Goal: Task Accomplishment & Management: Complete application form

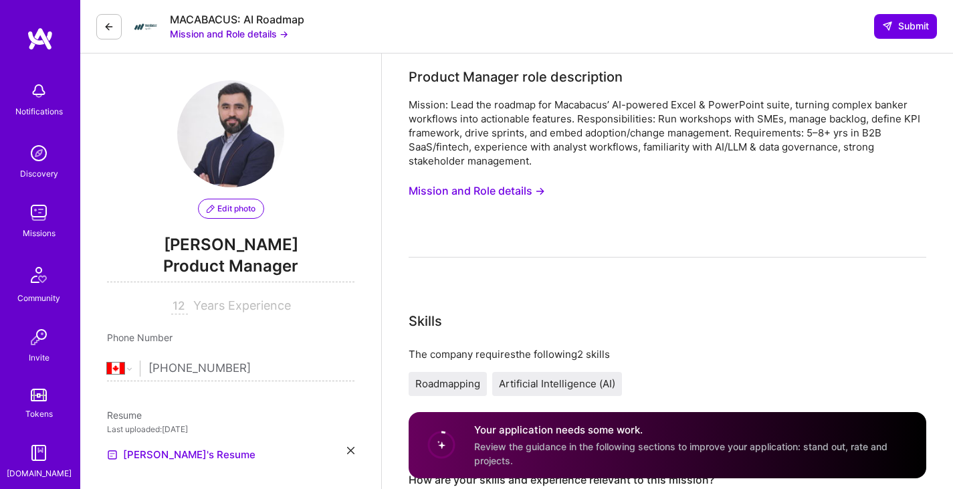
select select "CA"
click at [518, 187] on button "Mission and Role details →" at bounding box center [477, 191] width 136 height 25
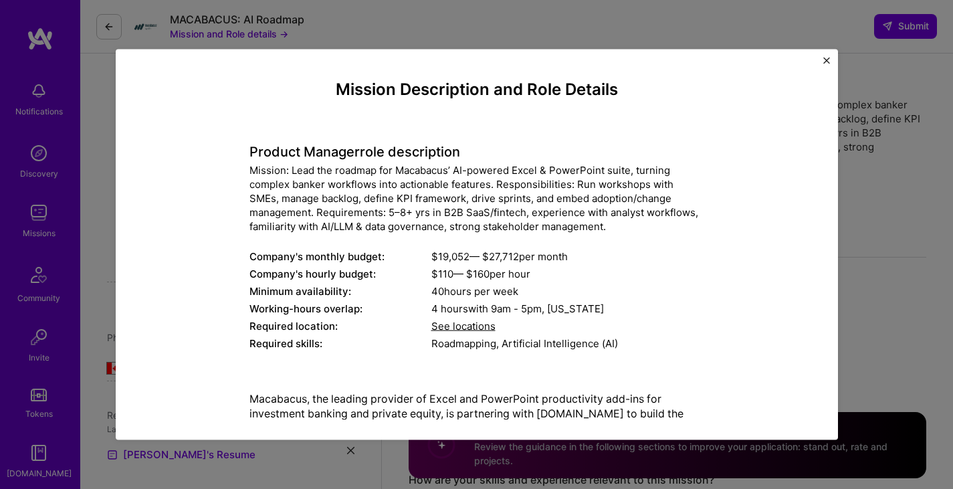
click at [250, 151] on h4 "Product Manager role description" at bounding box center [477, 151] width 455 height 16
drag, startPoint x: 250, startPoint y: 171, endPoint x: 550, endPoint y: 280, distance: 319.3
click at [550, 280] on div "Product Manager role description Mission: Lead the roadmap for Macabacus’ AI-po…" at bounding box center [477, 240] width 455 height 228
click at [450, 197] on div "Mission: Lead the roadmap for Macabacus’ AI-powered Excel & PowerPoint suite, t…" at bounding box center [477, 198] width 455 height 70
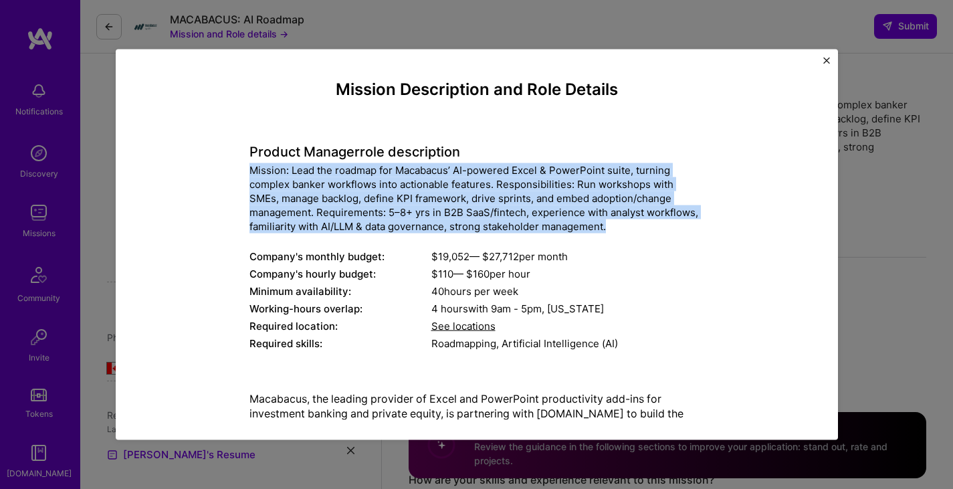
drag, startPoint x: 244, startPoint y: 167, endPoint x: 616, endPoint y: 225, distance: 376.5
click at [616, 225] on div "Mission: Lead the roadmap for Macabacus’ AI-powered Excel & PowerPoint suite, t…" at bounding box center [477, 198] width 455 height 70
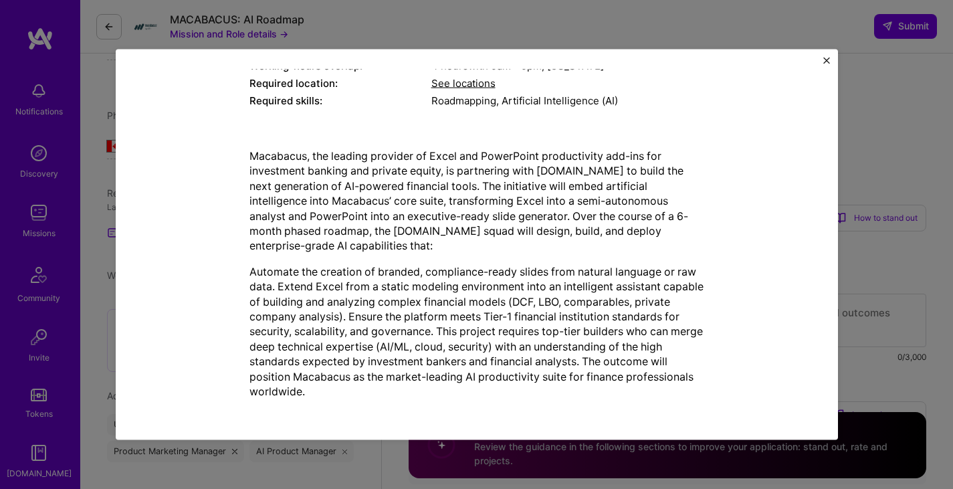
scroll to position [335, 0]
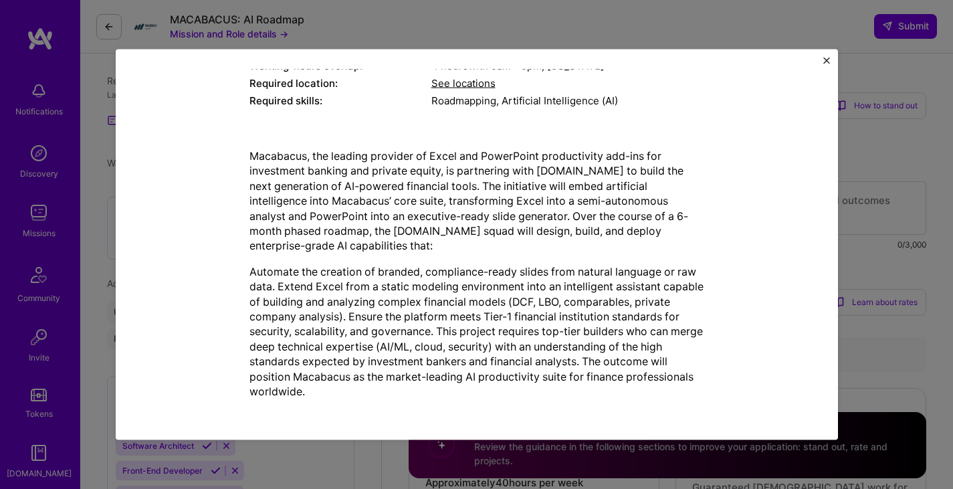
click at [828, 56] on div "Mission Description and Role Details Product Manager role description Mission: …" at bounding box center [477, 244] width 723 height 391
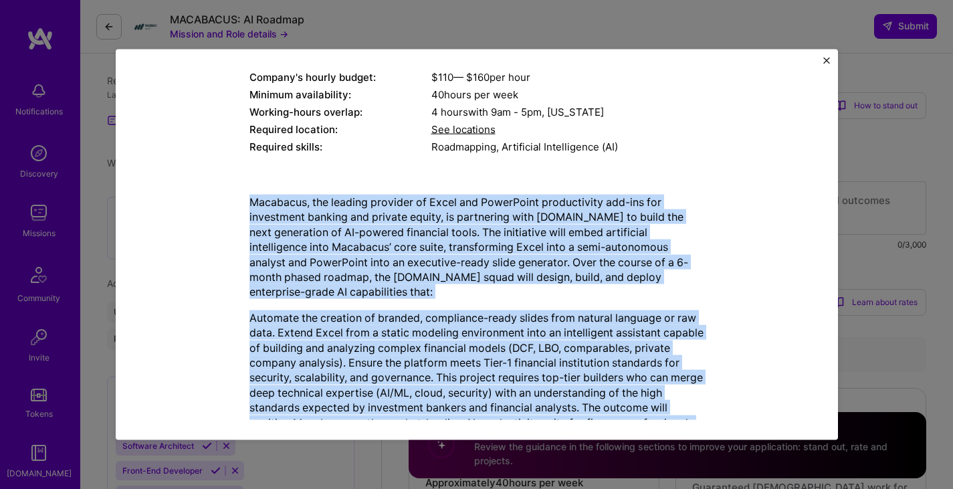
scroll to position [243, 0]
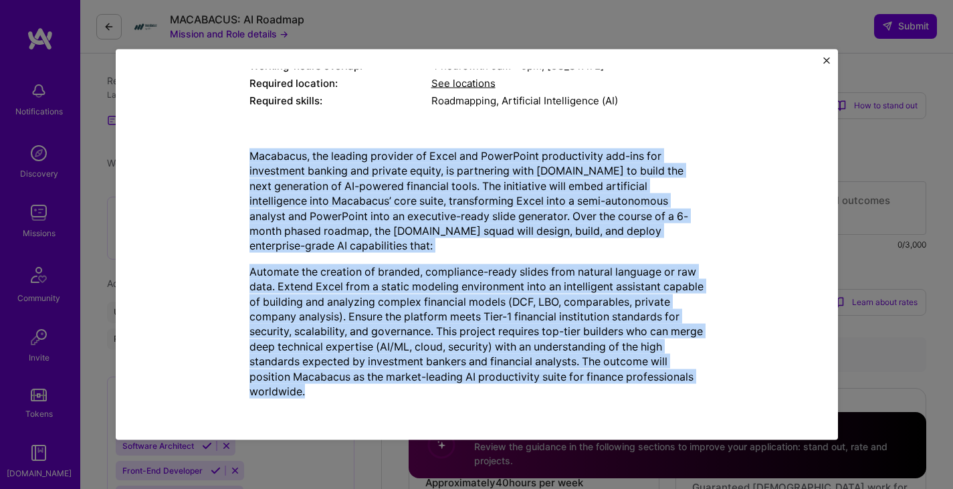
drag, startPoint x: 248, startPoint y: 264, endPoint x: 706, endPoint y: 401, distance: 479.0
click at [706, 401] on div "Mission Description and Role Details Product Manager role description Mission: …" at bounding box center [477, 123] width 661 height 573
copy div "Macabacus, the leading provider of Excel and PowerPoint productivity add-ins fo…"
click at [828, 57] on img "Close" at bounding box center [827, 60] width 7 height 7
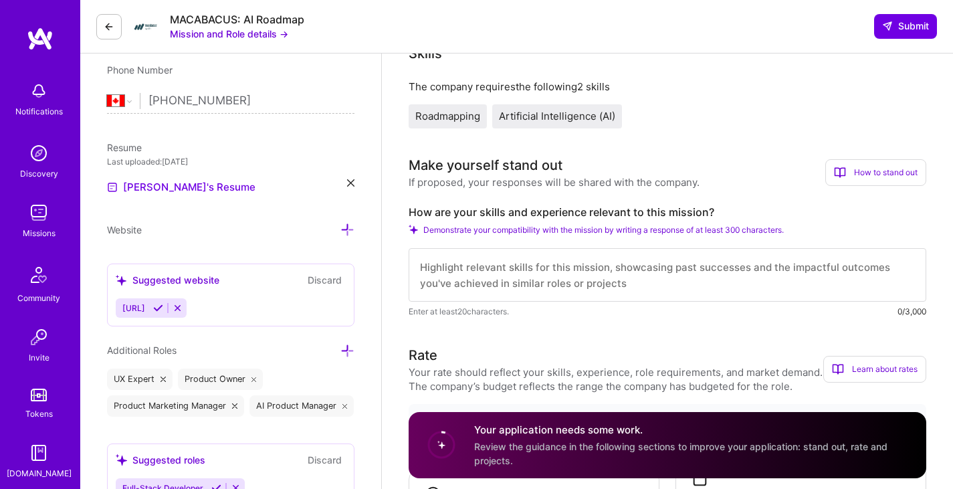
scroll to position [1, 0]
drag, startPoint x: 410, startPoint y: 213, endPoint x: 714, endPoint y: 216, distance: 303.8
click at [714, 216] on label "How are your skills and experience relevant to this mission?" at bounding box center [668, 212] width 518 height 14
copy label "How are your skills and experience relevant to this mission?"
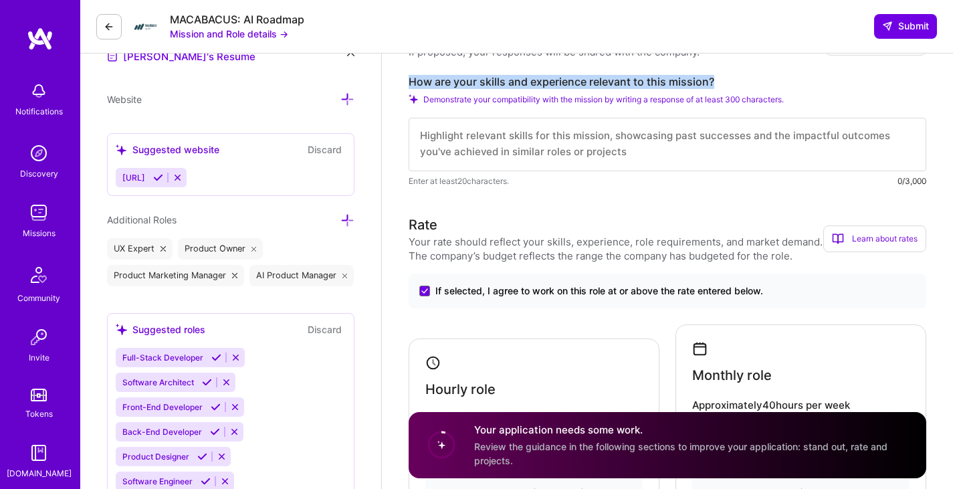
scroll to position [335, 0]
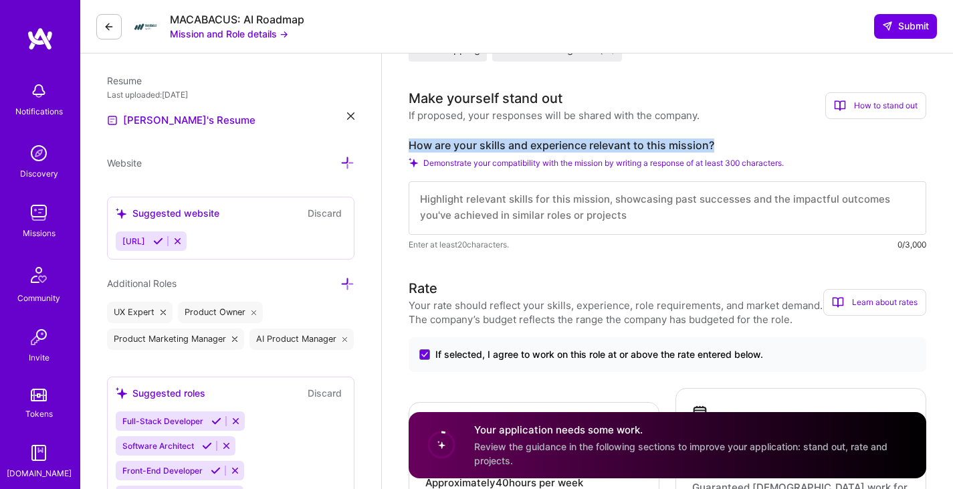
click at [487, 208] on textarea at bounding box center [668, 208] width 518 height 54
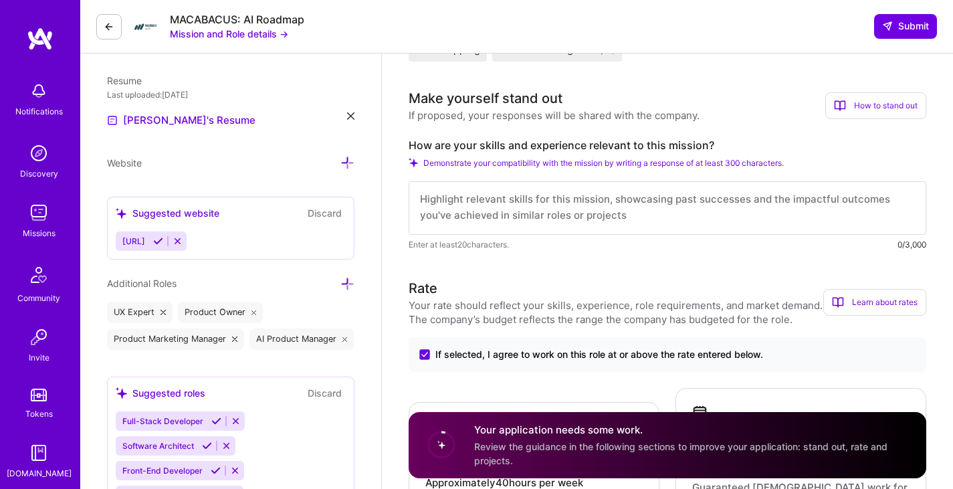
scroll to position [0, 0]
paste textarea "Working as the AI Product Manager at Houlihan Lokey I worked directly with inve…"
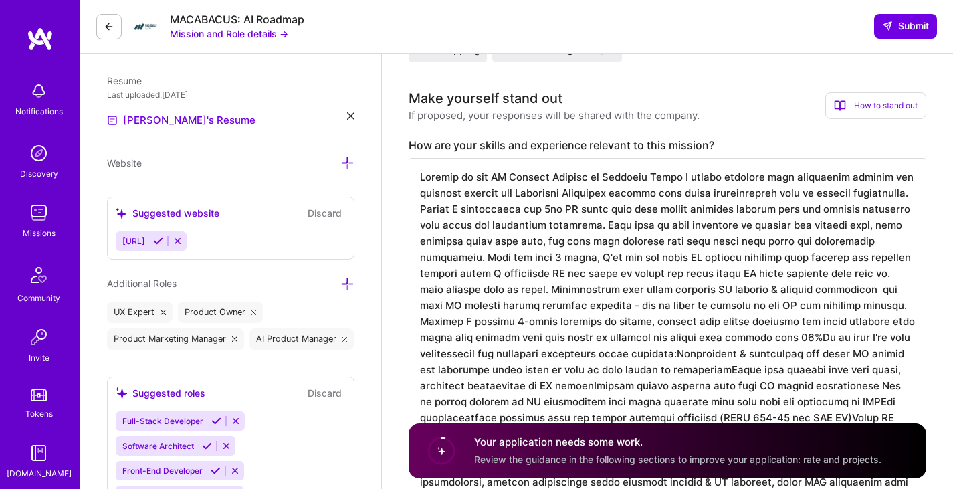
scroll to position [366, 0]
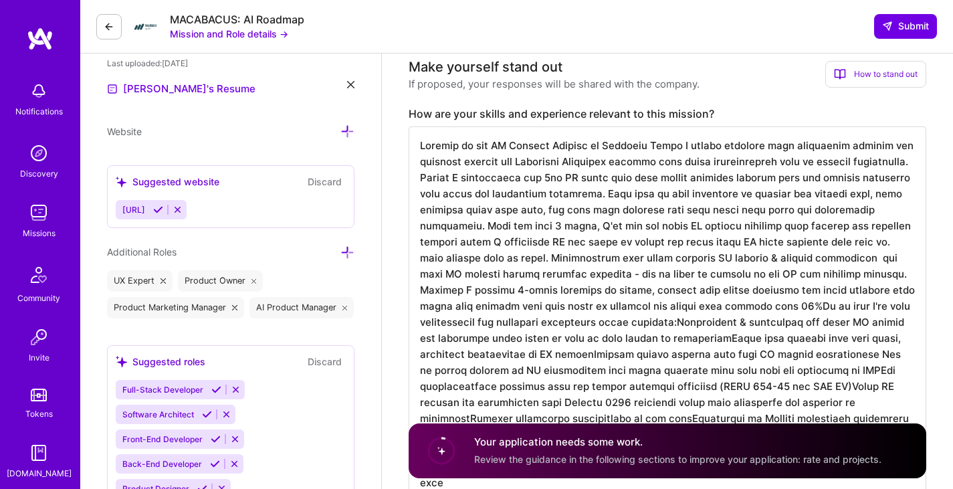
click at [531, 225] on textarea at bounding box center [668, 313] width 518 height 375
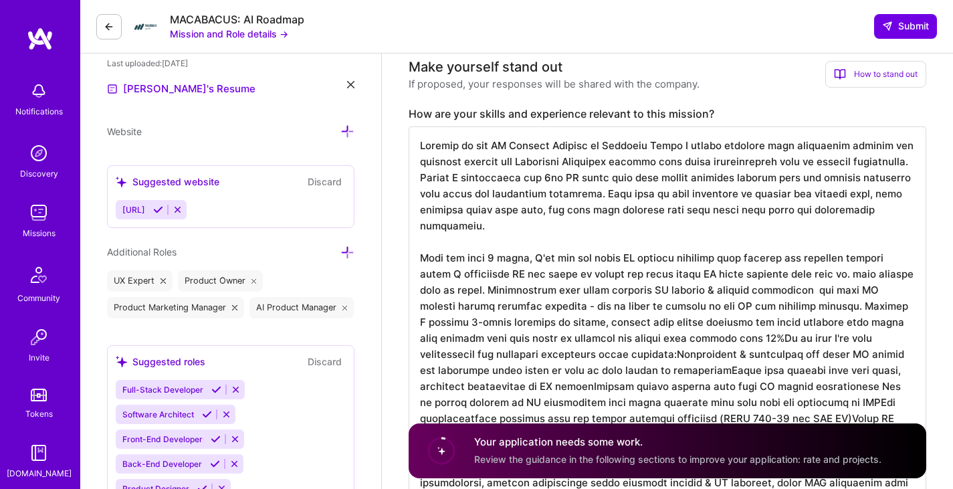
click at [693, 340] on textarea at bounding box center [668, 329] width 518 height 407
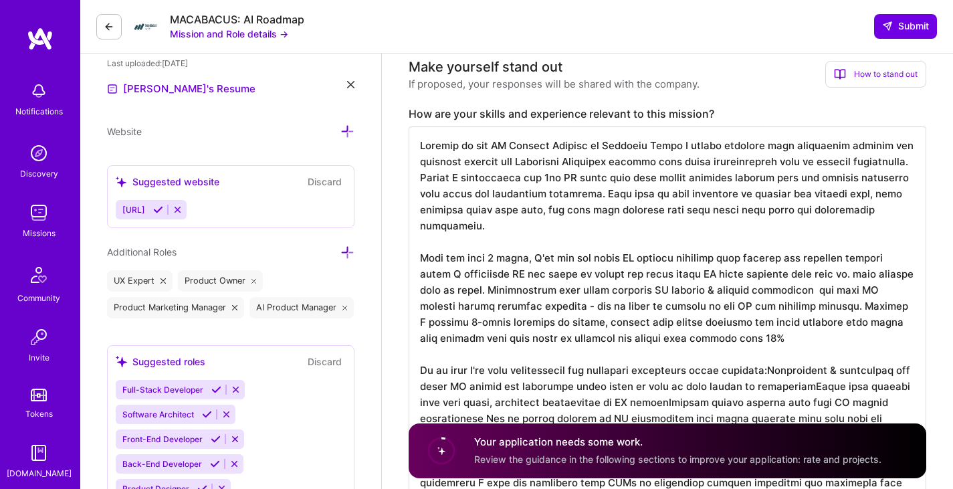
click at [779, 371] on textarea at bounding box center [668, 337] width 518 height 423
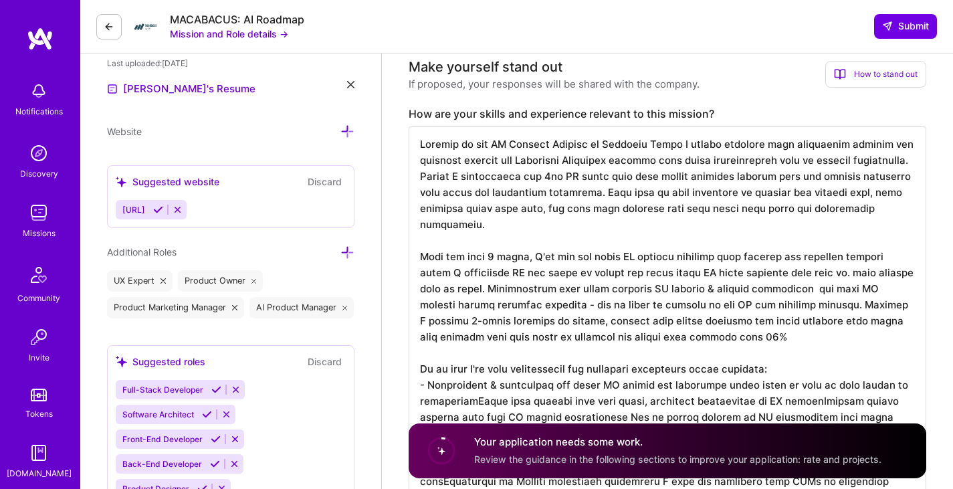
scroll to position [433, 0]
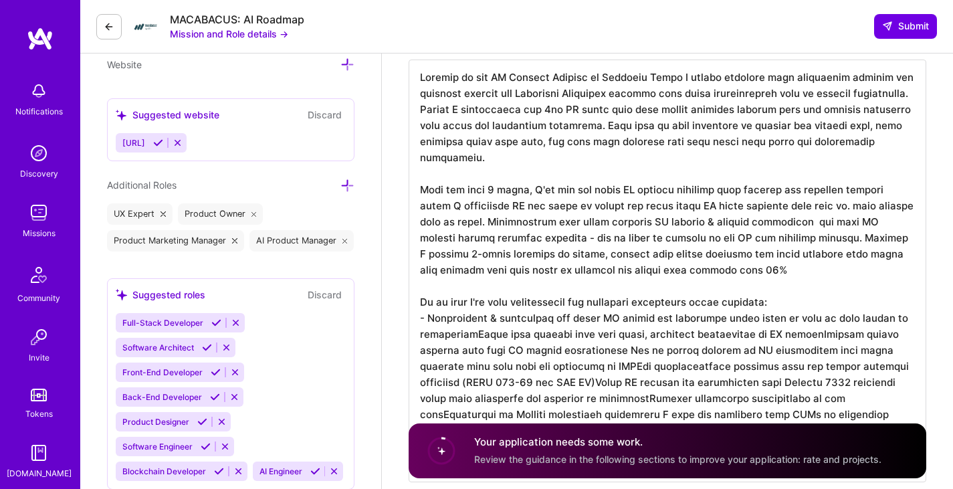
click at [478, 335] on textarea at bounding box center [668, 271] width 518 height 423
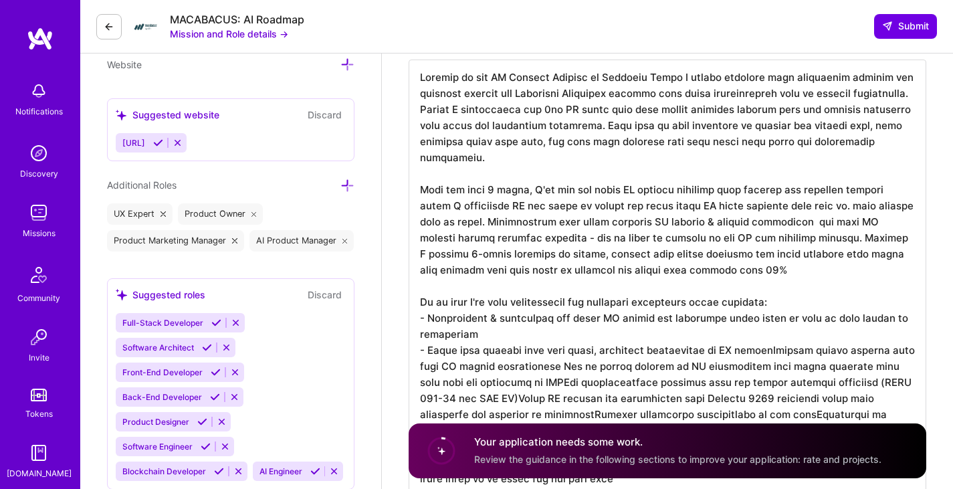
click at [762, 350] on textarea at bounding box center [668, 279] width 518 height 439
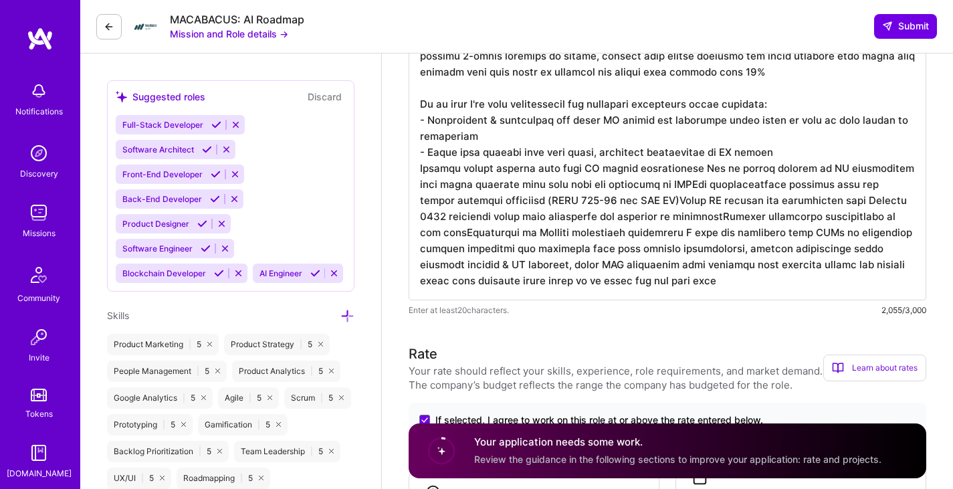
scroll to position [634, 0]
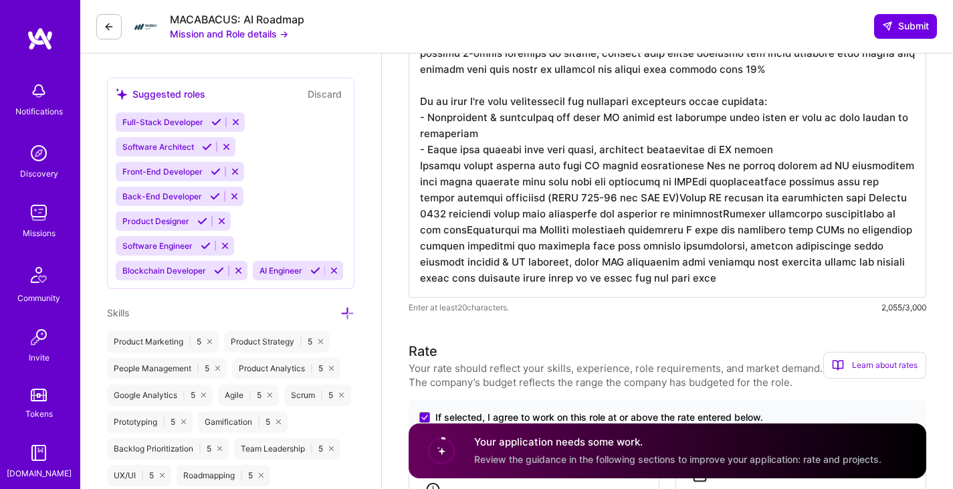
click at [703, 167] on textarea at bounding box center [668, 78] width 518 height 439
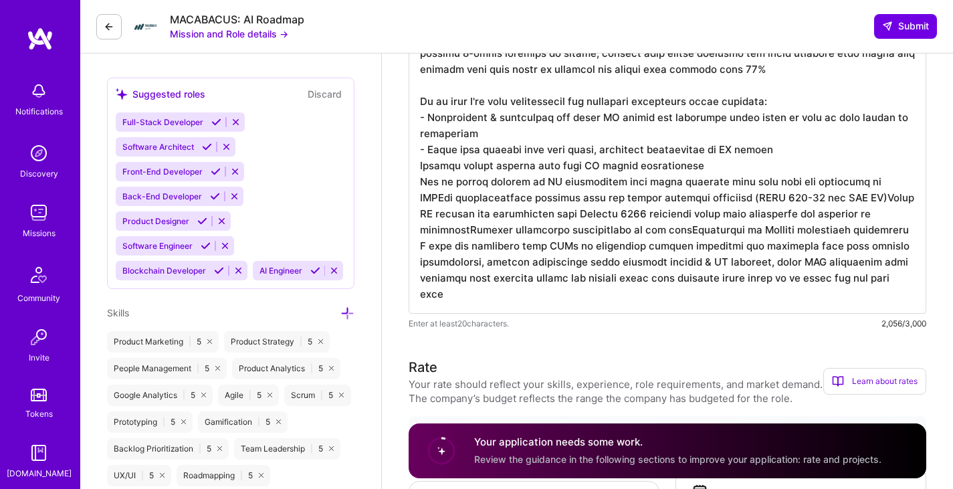
click at [885, 187] on textarea at bounding box center [668, 86] width 518 height 455
click at [836, 198] on textarea at bounding box center [668, 86] width 518 height 455
click at [472, 229] on textarea at bounding box center [668, 86] width 518 height 455
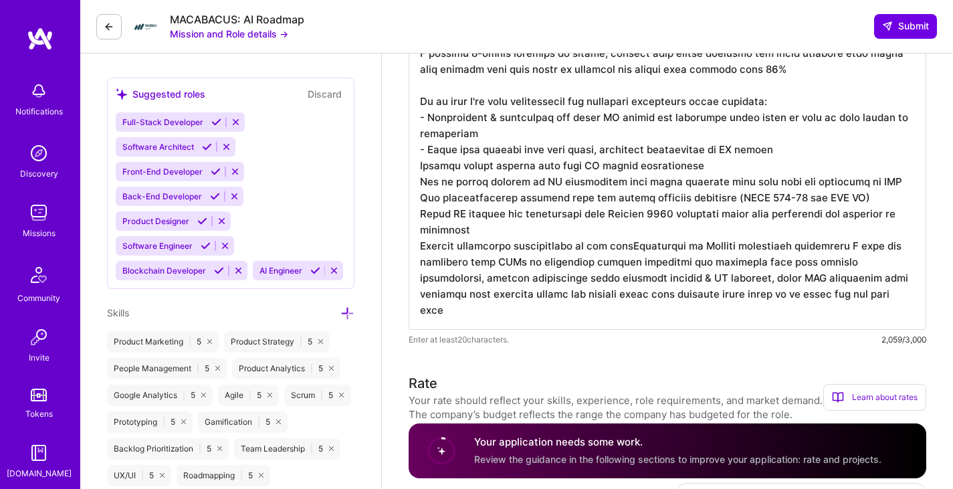
click at [645, 243] on textarea at bounding box center [668, 94] width 518 height 471
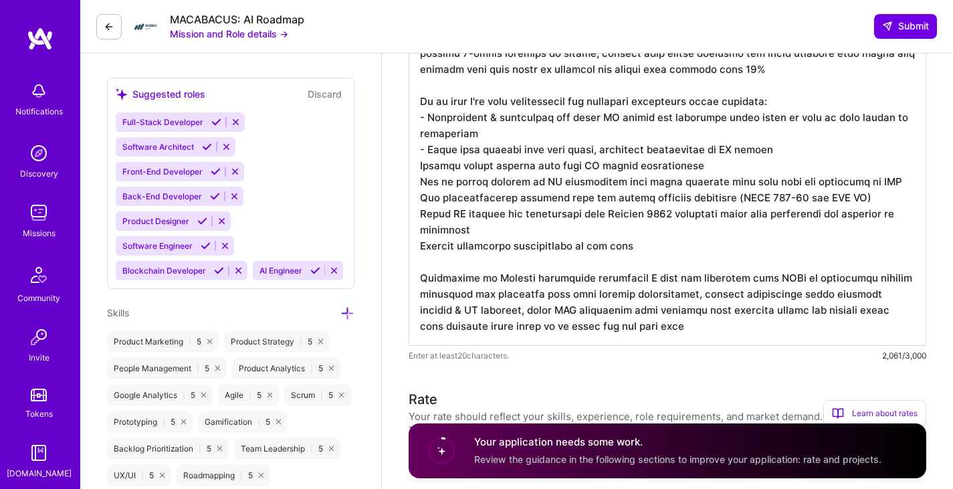
click at [421, 168] on textarea at bounding box center [668, 102] width 518 height 487
click at [650, 328] on textarea at bounding box center [668, 102] width 518 height 487
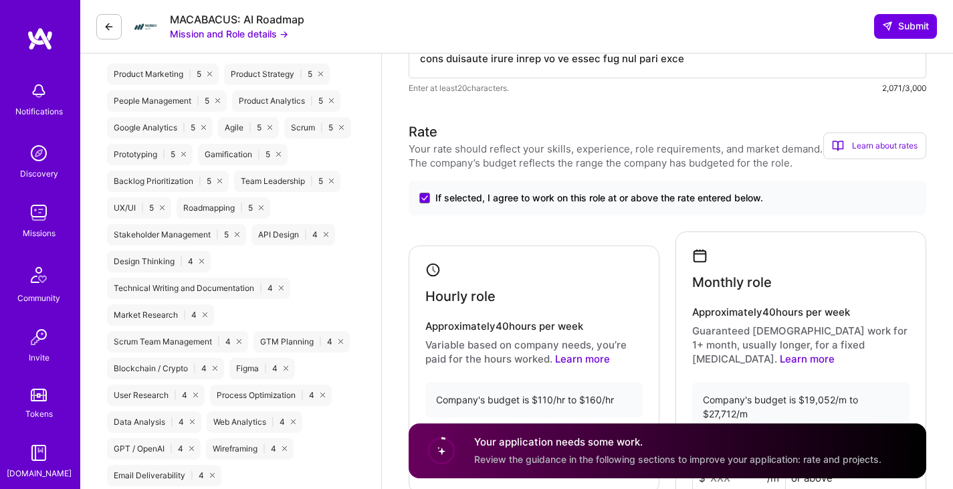
scroll to position [1102, 0]
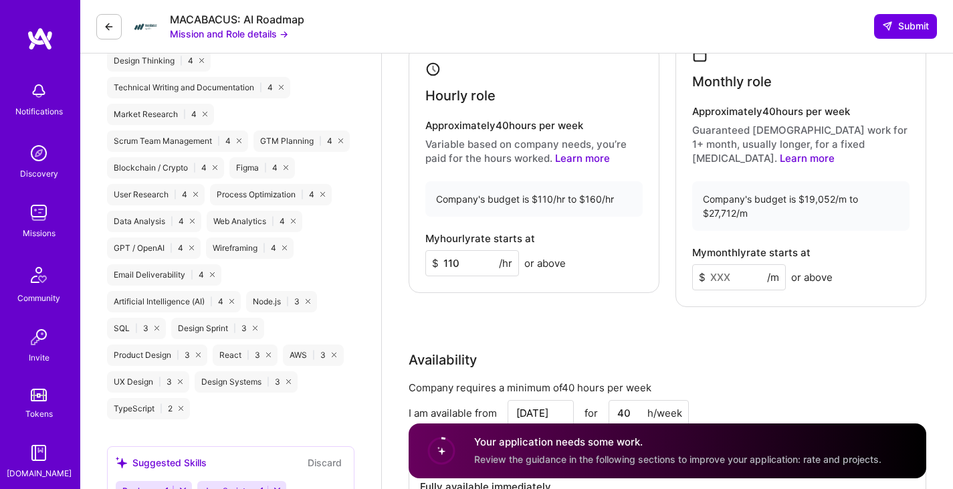
type textarea "Working as the AI Product Manager at Houlihan Lokey I worked directly with inve…"
click at [480, 262] on input "110" at bounding box center [472, 263] width 94 height 26
type input "108"
click at [733, 282] on input at bounding box center [739, 277] width 94 height 26
type input "19500"
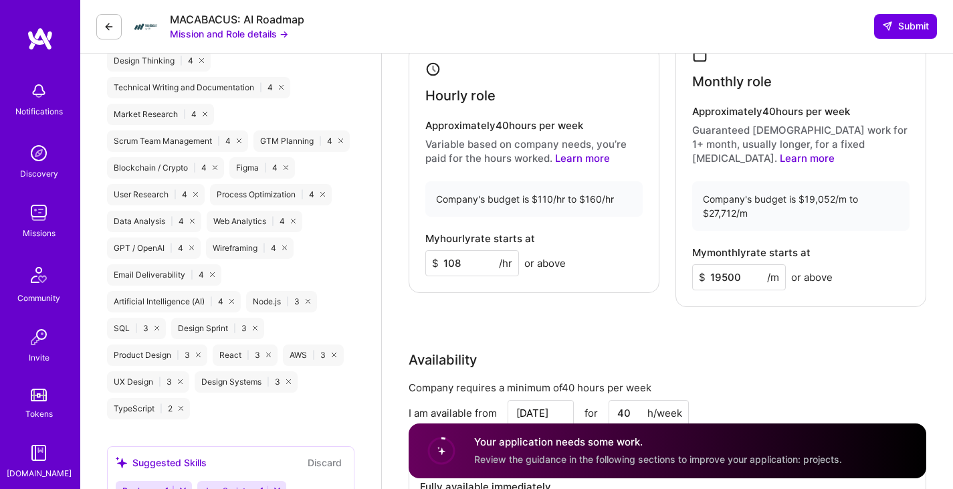
click at [478, 270] on input "108" at bounding box center [472, 263] width 94 height 26
type input "108"
click at [554, 345] on div "Rate Your rate should reflect your skills, experience, role requirements, and m…" at bounding box center [668, 230] width 518 height 618
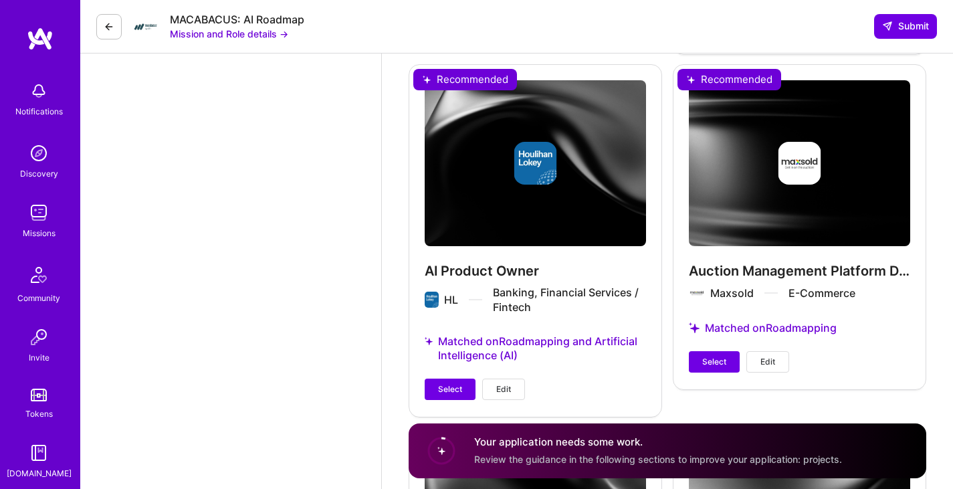
scroll to position [2172, 0]
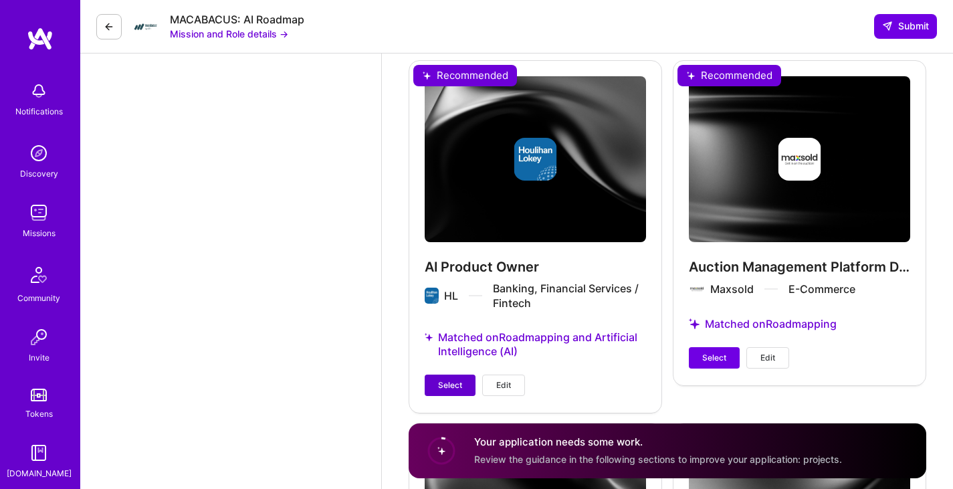
click at [458, 389] on span "Select" at bounding box center [450, 385] width 24 height 12
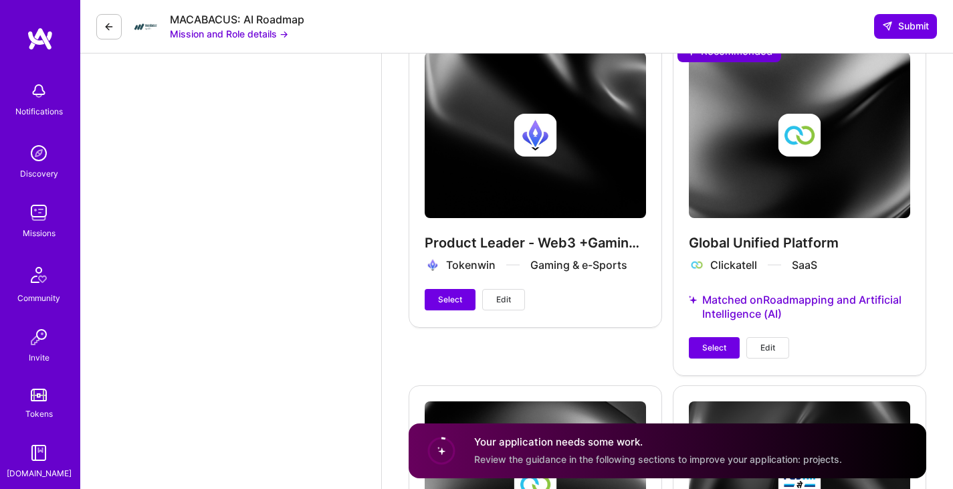
scroll to position [2574, 0]
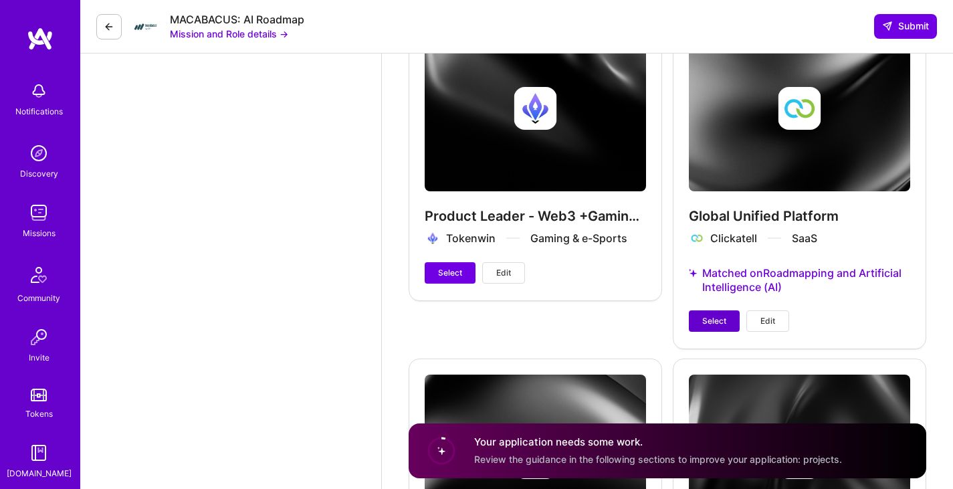
click at [720, 320] on span "Select" at bounding box center [714, 321] width 24 height 12
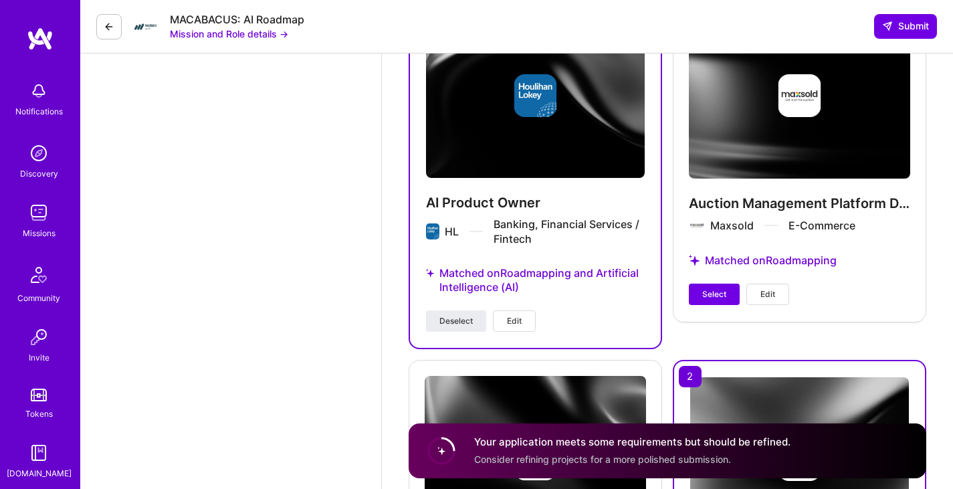
scroll to position [2174, 0]
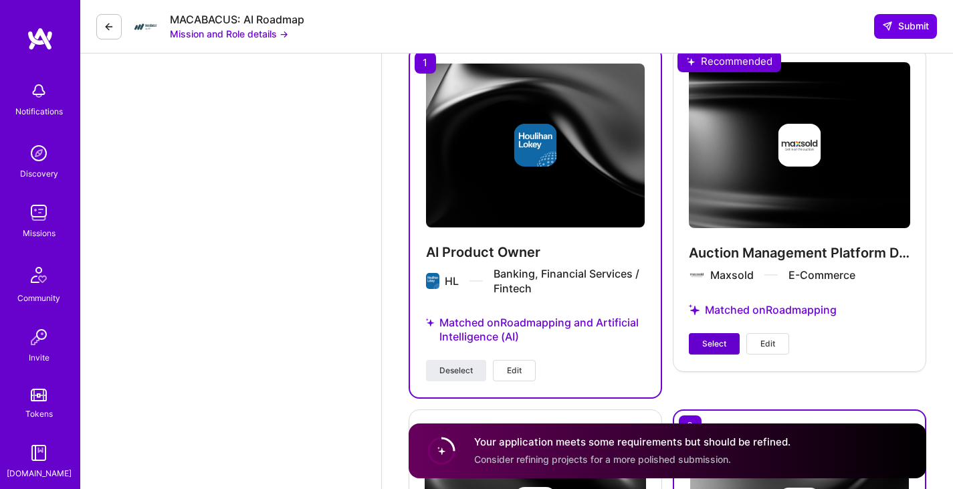
click at [727, 345] on button "Select" at bounding box center [714, 343] width 51 height 21
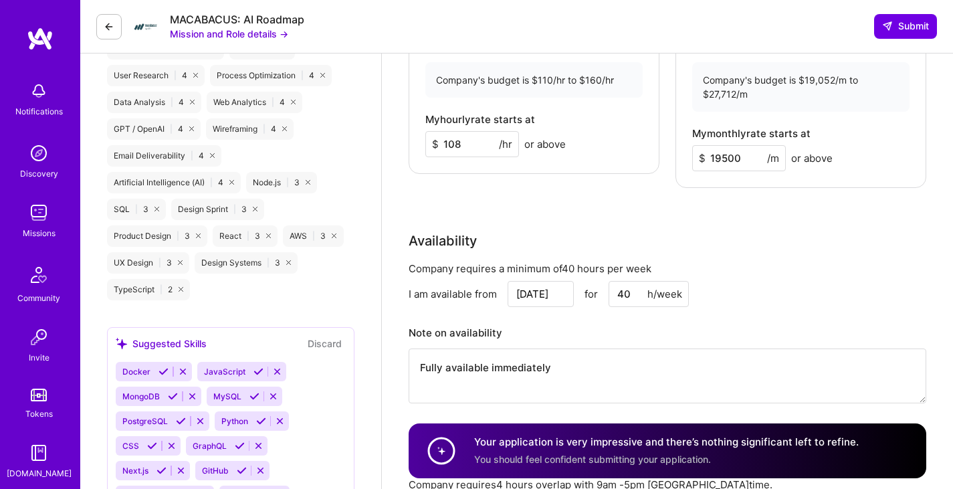
scroll to position [1170, 0]
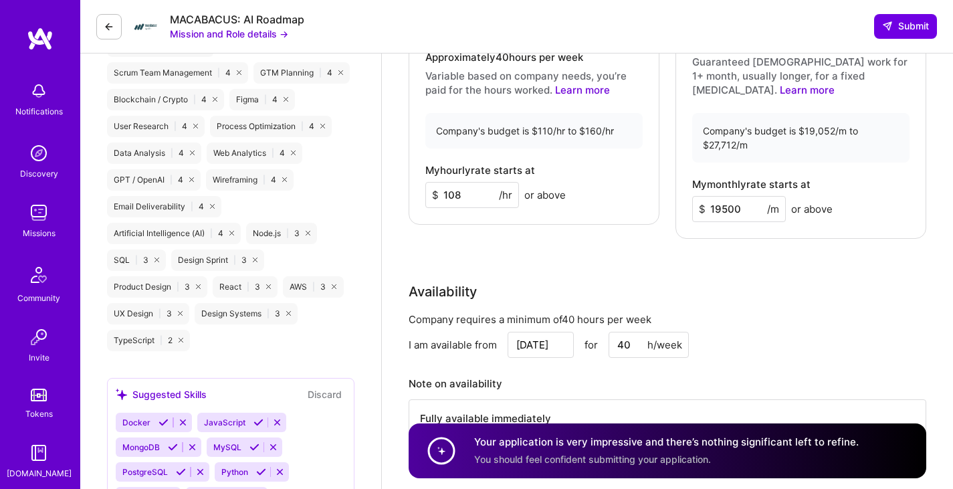
click at [741, 214] on input "19500" at bounding box center [739, 209] width 94 height 26
click at [727, 211] on input "19500" at bounding box center [739, 209] width 94 height 26
type input "19200"
click at [737, 268] on div "Rate Your rate should reflect your skills, experience, role requirements, and m…" at bounding box center [668, 162] width 518 height 618
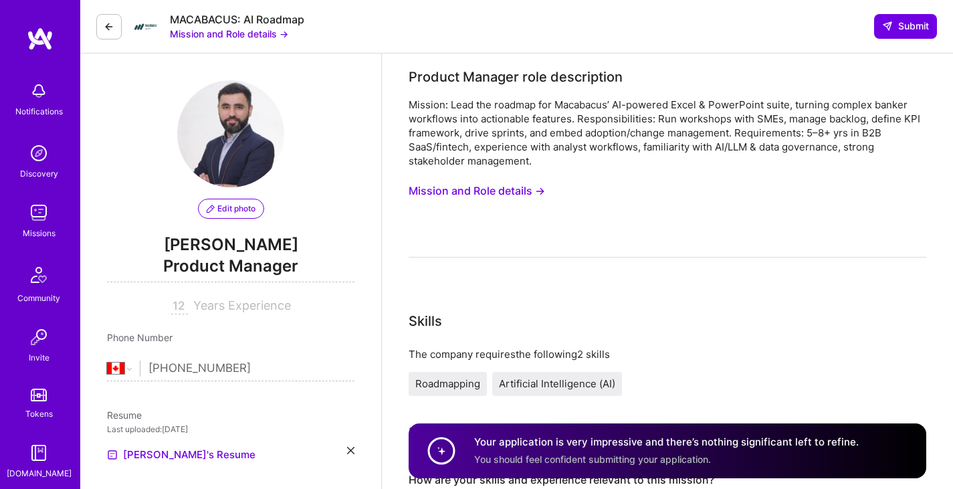
scroll to position [335, 0]
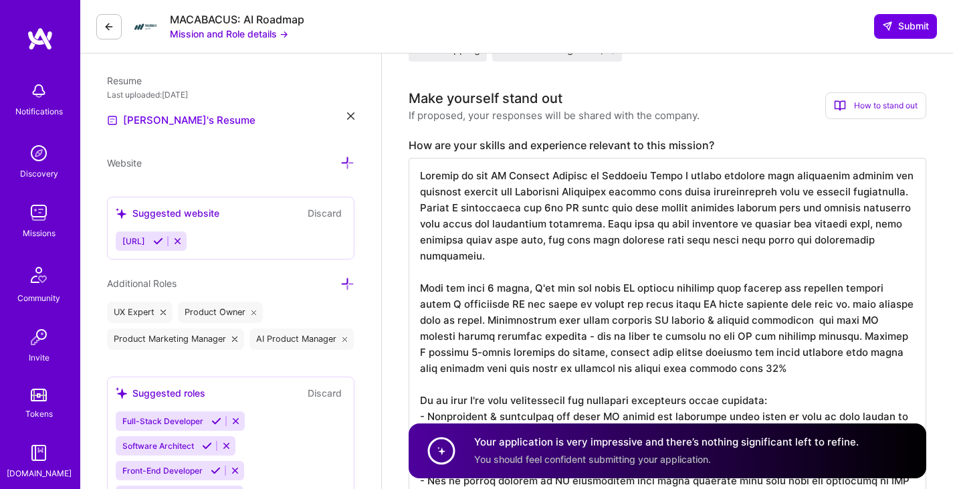
click at [676, 180] on textarea at bounding box center [668, 401] width 518 height 487
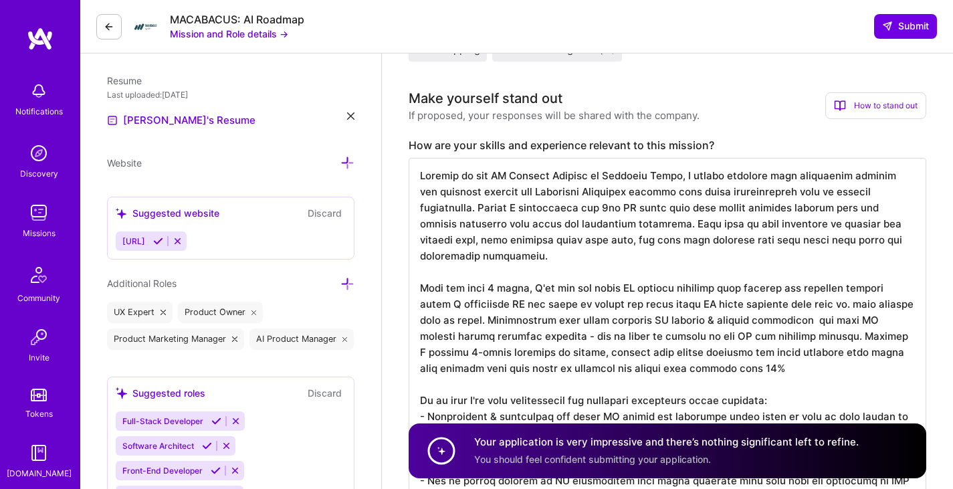
click at [686, 196] on textarea at bounding box center [668, 401] width 518 height 487
click at [513, 211] on textarea at bounding box center [668, 401] width 518 height 487
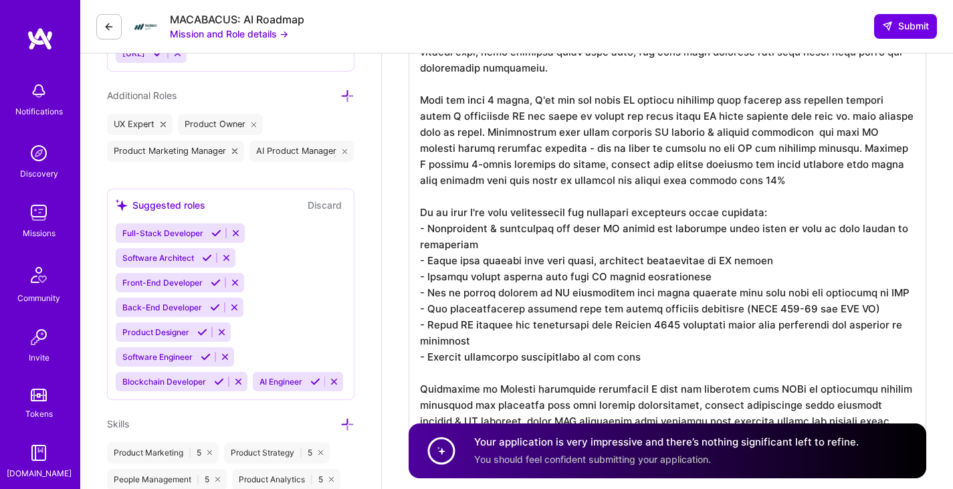
scroll to position [535, 0]
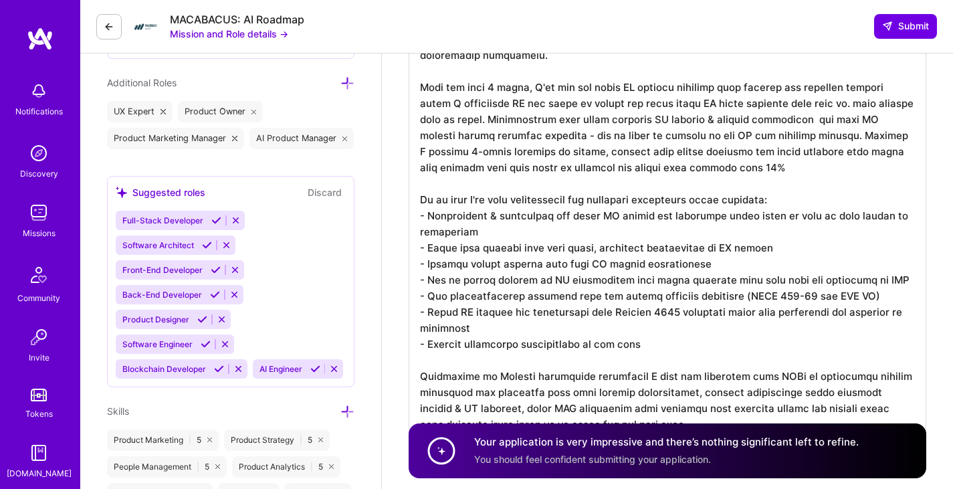
click at [464, 205] on textarea at bounding box center [668, 200] width 518 height 487
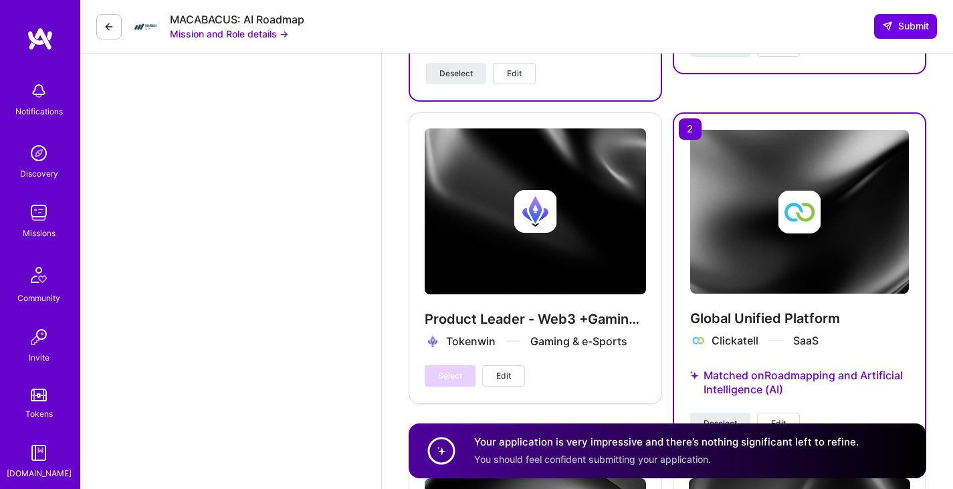
scroll to position [2542, 0]
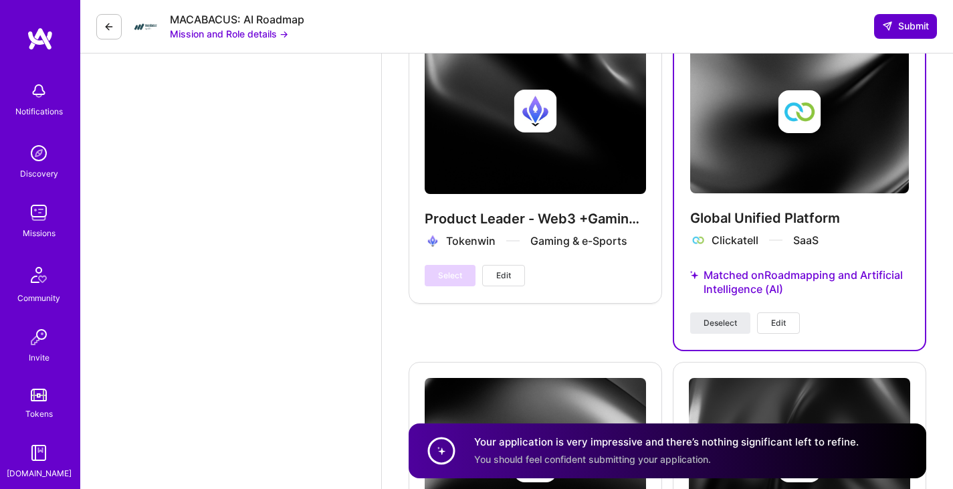
type textarea "Working as the AI Product Manager at Houlihan Lokey, I worked directly with inv…"
click at [913, 29] on span "Submit" at bounding box center [905, 25] width 47 height 13
